Goal: Communication & Community: Answer question/provide support

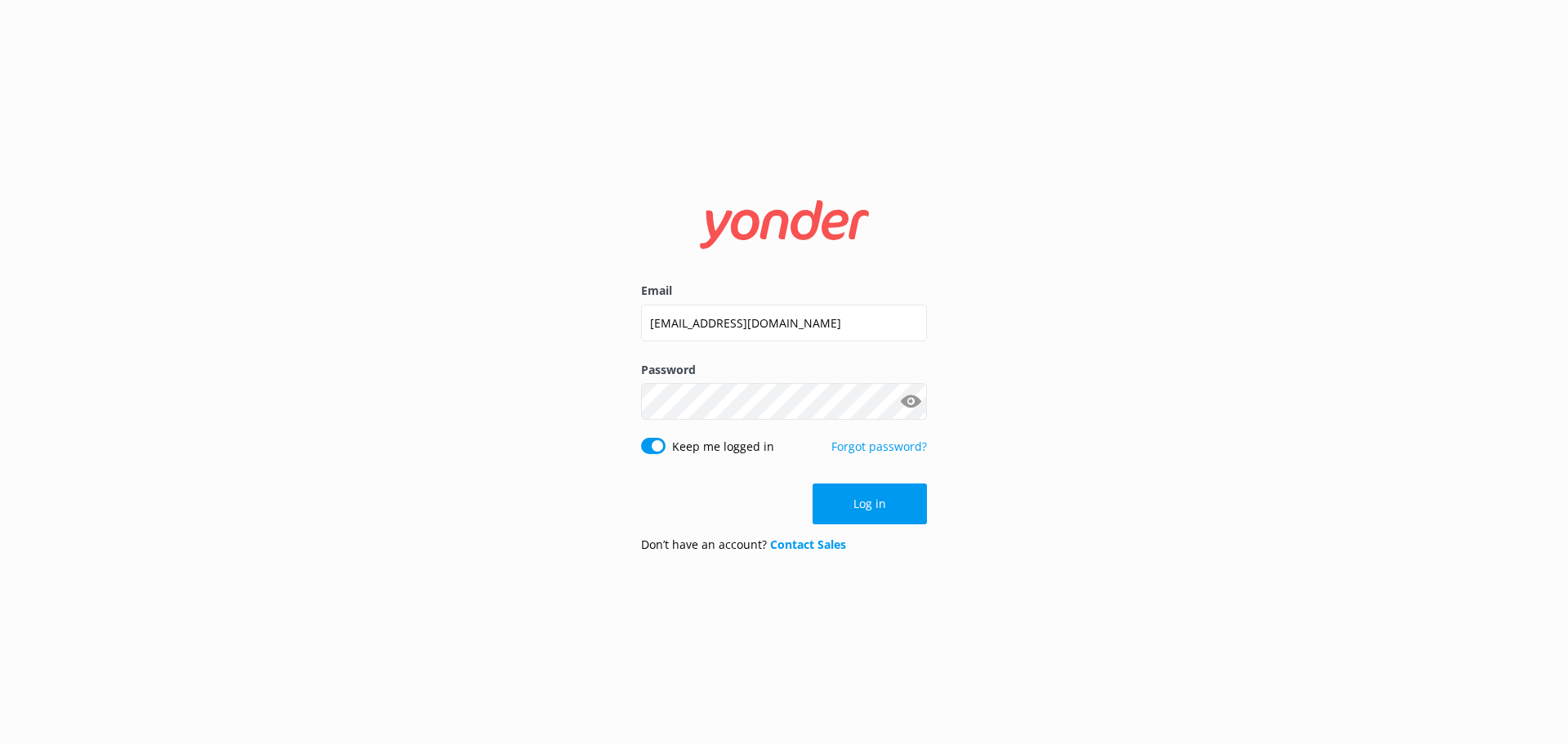
click at [881, 510] on button "Log in" at bounding box center [869, 504] width 114 height 41
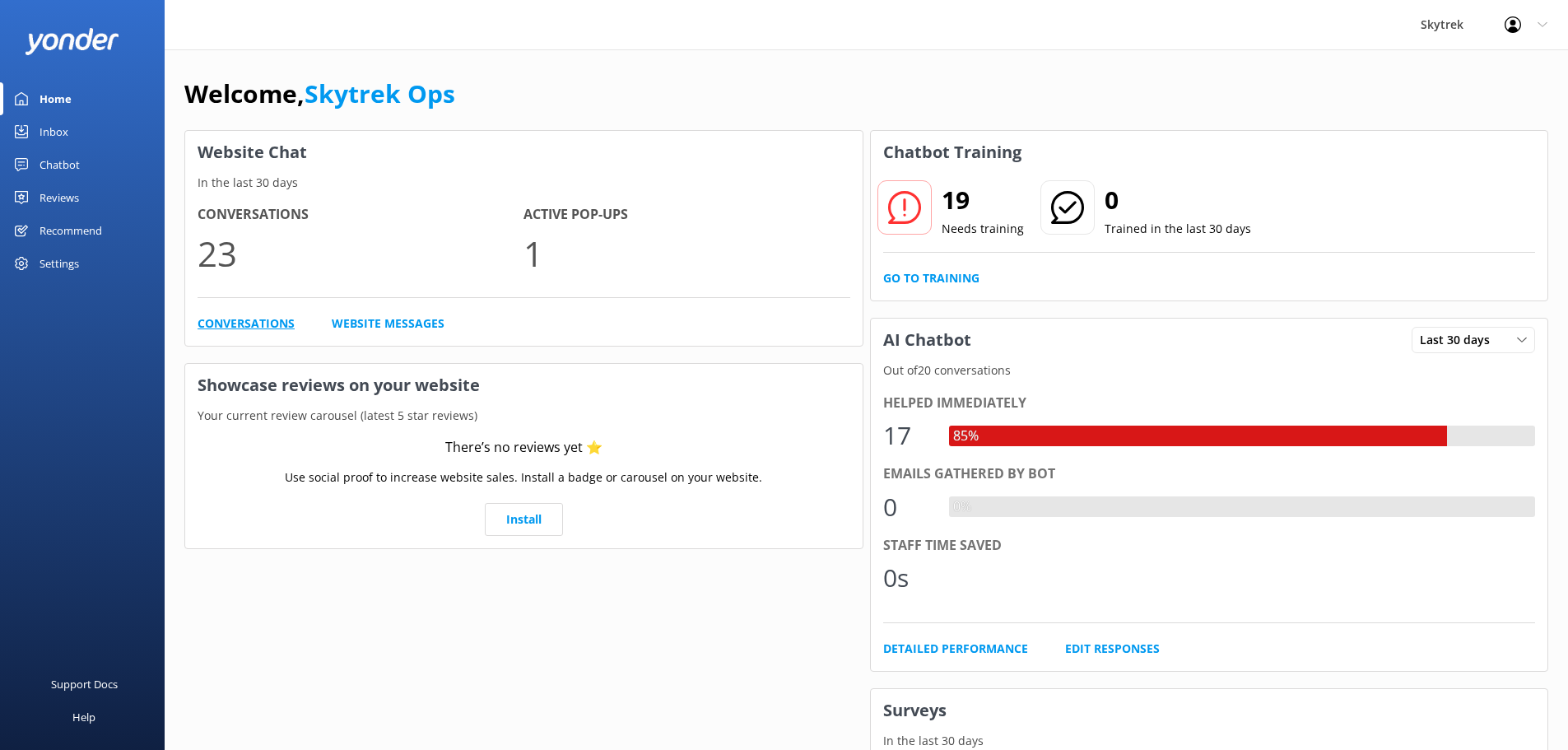
click at [288, 317] on link "Conversations" at bounding box center [246, 323] width 97 height 18
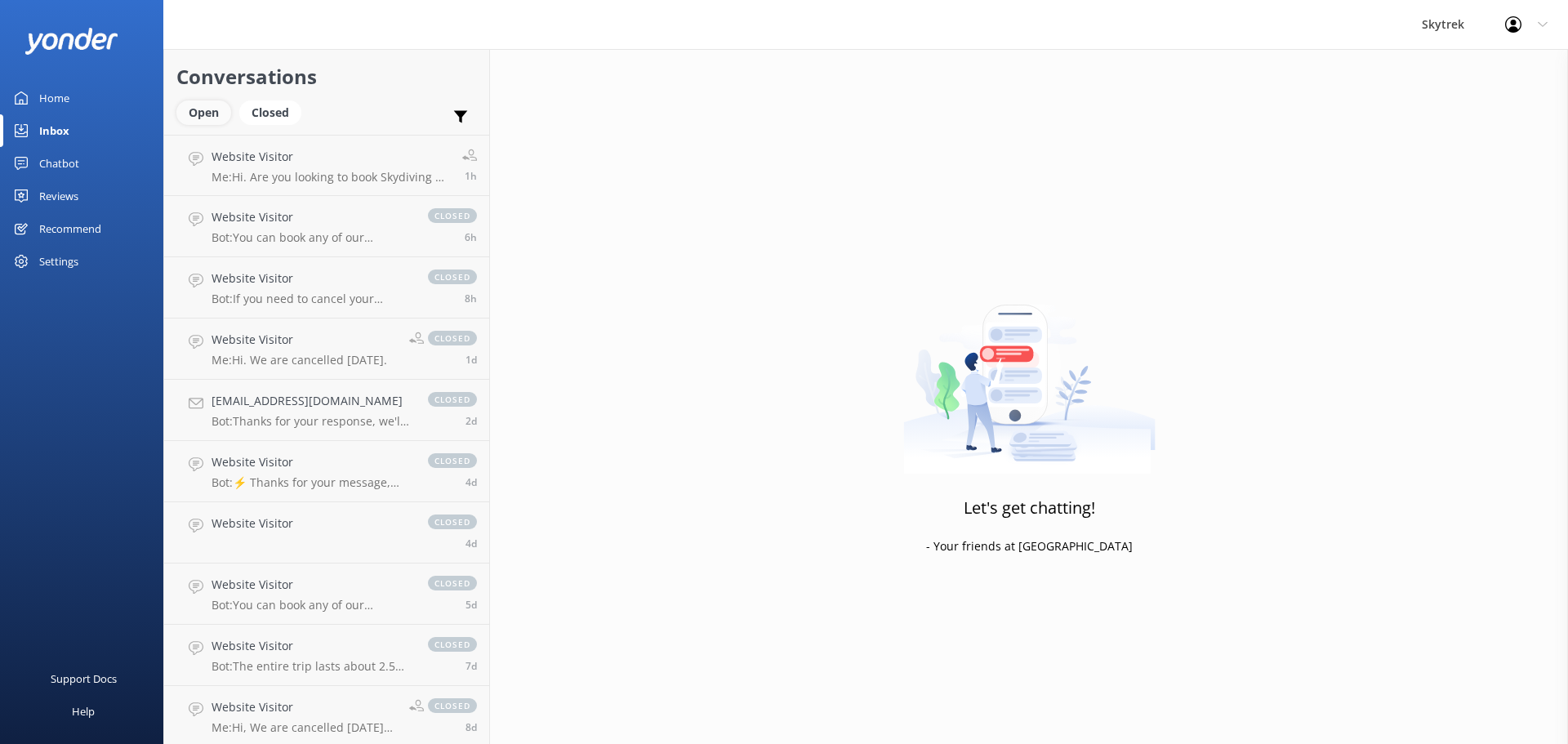
click at [201, 112] on div "Open" at bounding box center [204, 112] width 55 height 24
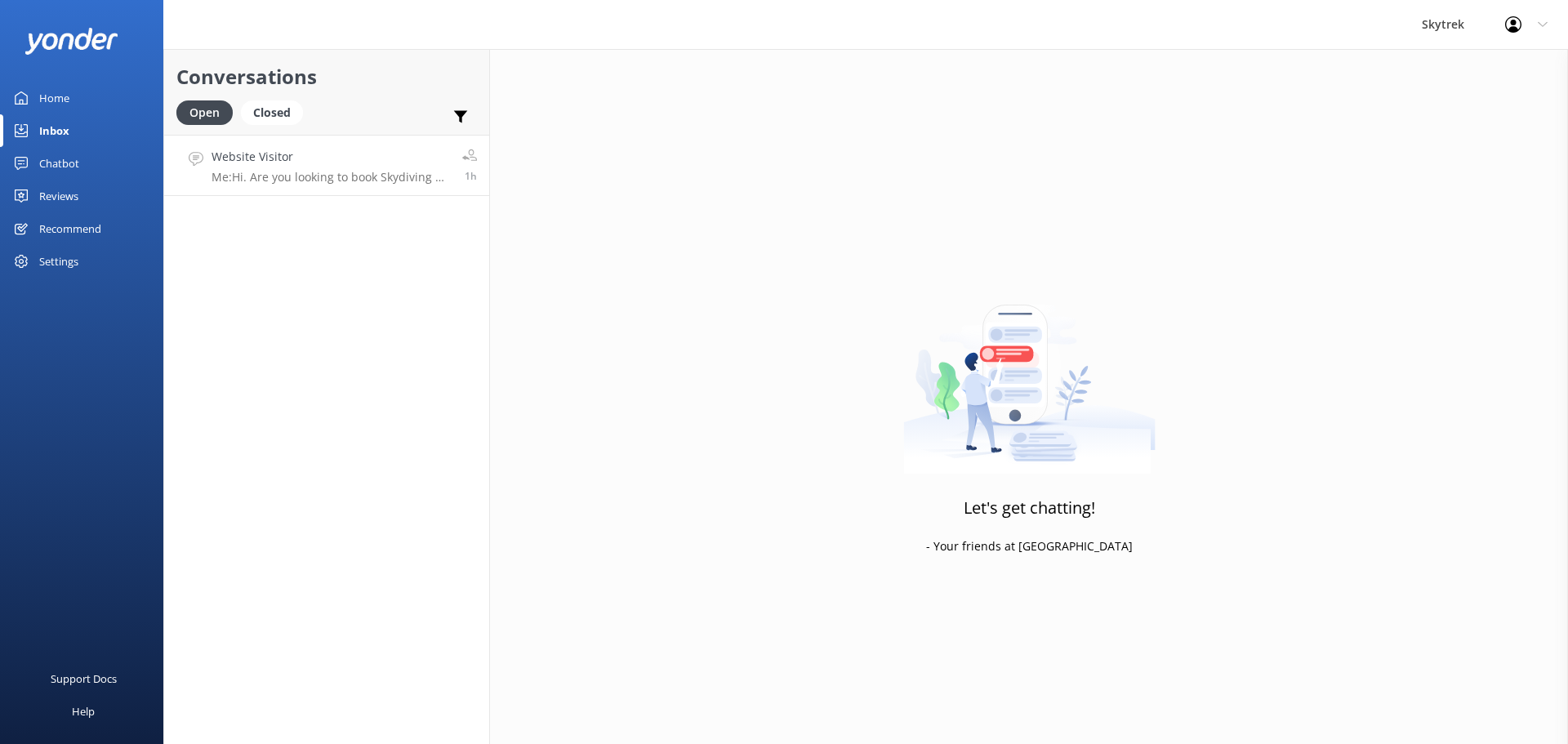
click at [345, 191] on link "Website Visitor Me: Hi. Are you looking to book Skydiving or Paragliding? 1h" at bounding box center [326, 165] width 325 height 61
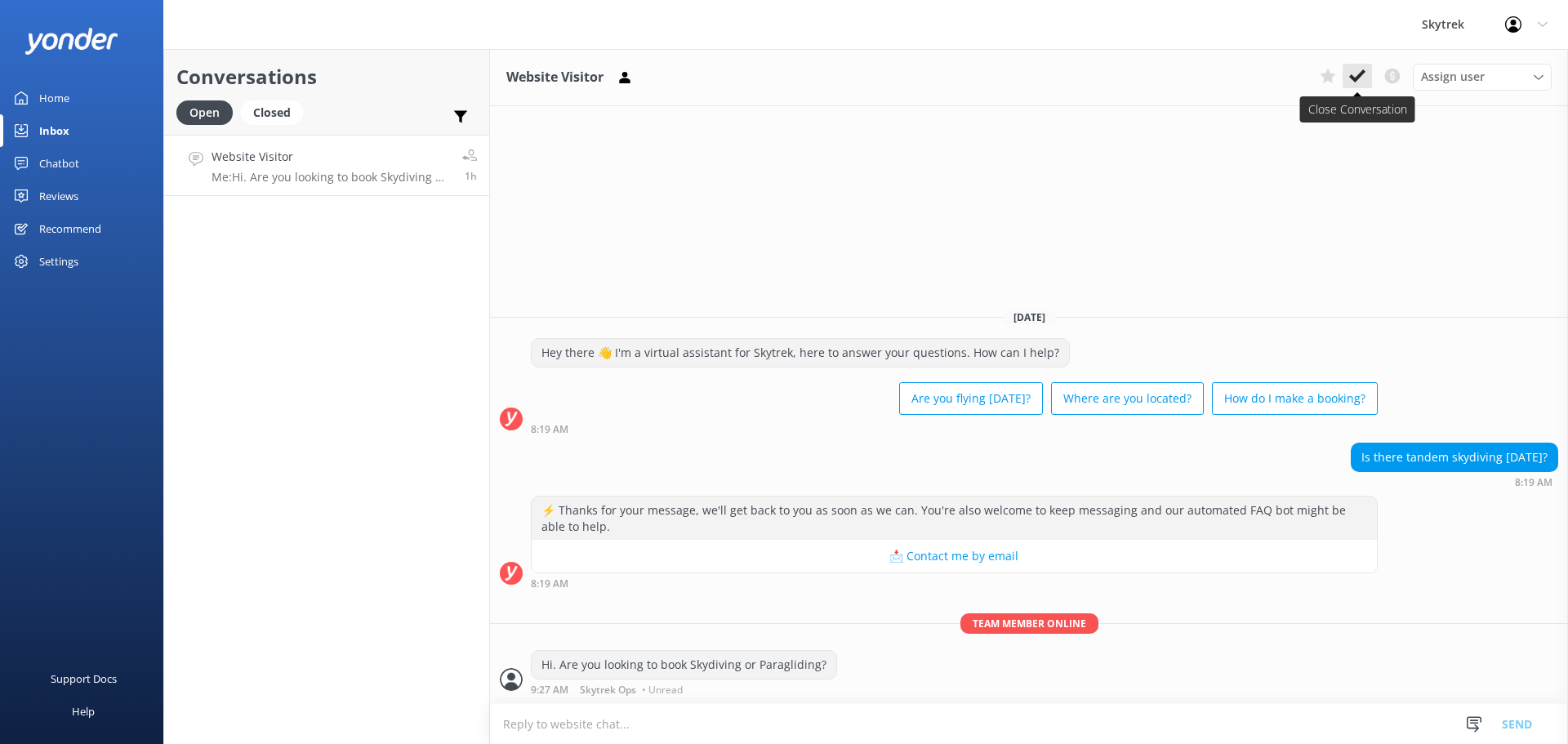
click at [1363, 79] on icon at bounding box center [1357, 76] width 17 height 17
